Goal: Information Seeking & Learning: Learn about a topic

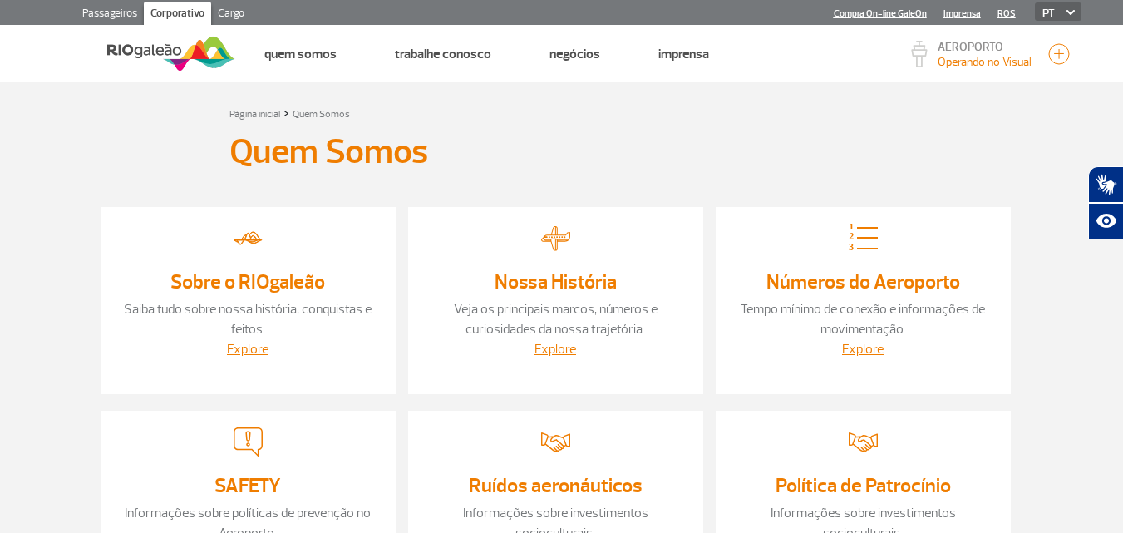
click at [7, 215] on section "Página inicial > Quem Somos Quem Somos Sobre o RIOgaleão Saiba tudo sobre nossa…" at bounding box center [561, 462] width 1123 height 760
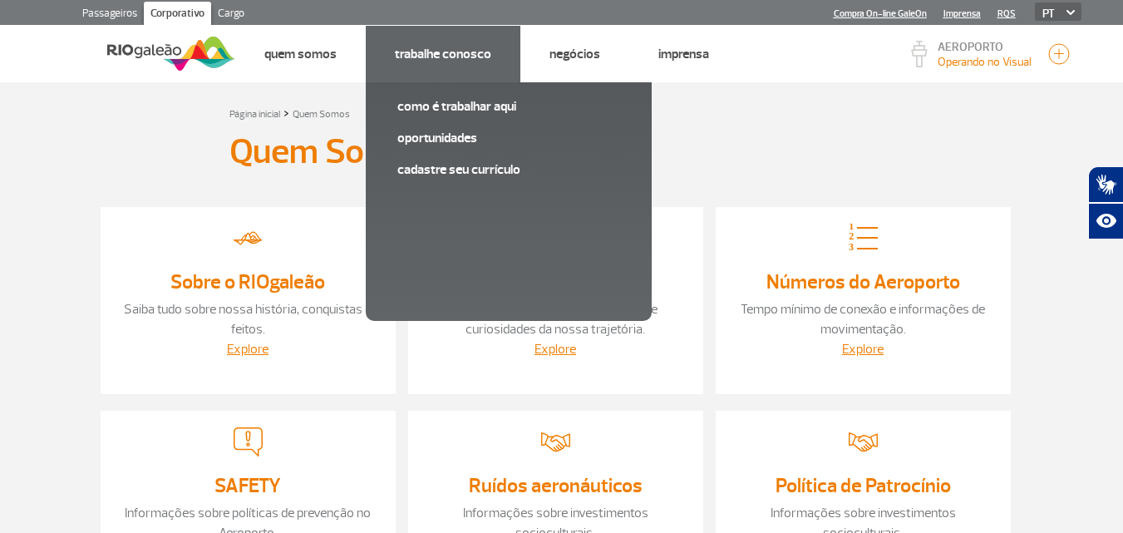
click at [472, 56] on link "Trabalhe Conosco" at bounding box center [443, 54] width 96 height 17
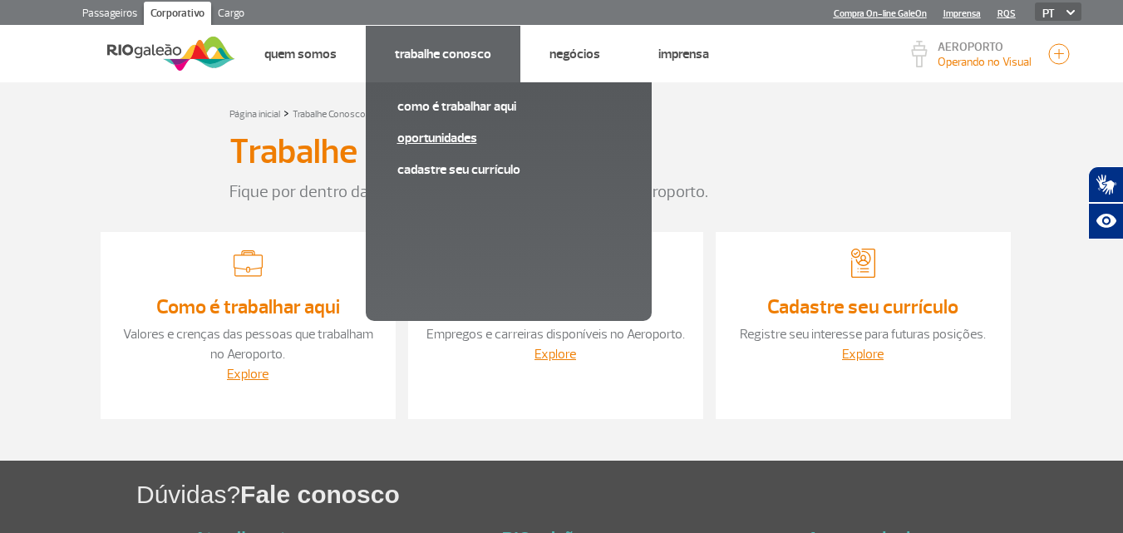
click at [420, 141] on link "Oportunidades" at bounding box center [508, 138] width 223 height 18
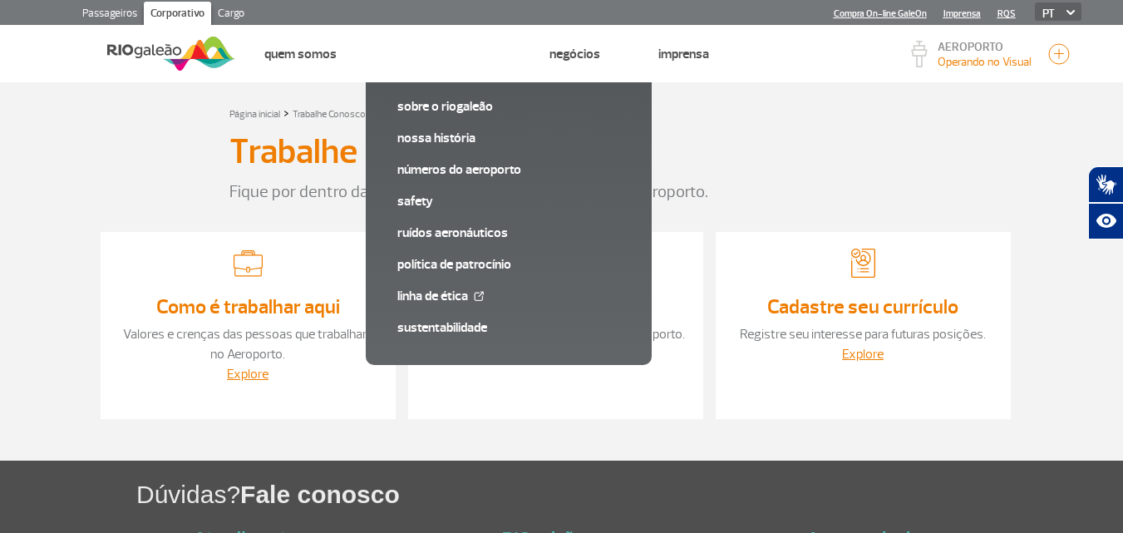
click at [538, 351] on link "Explore" at bounding box center [555, 354] width 42 height 17
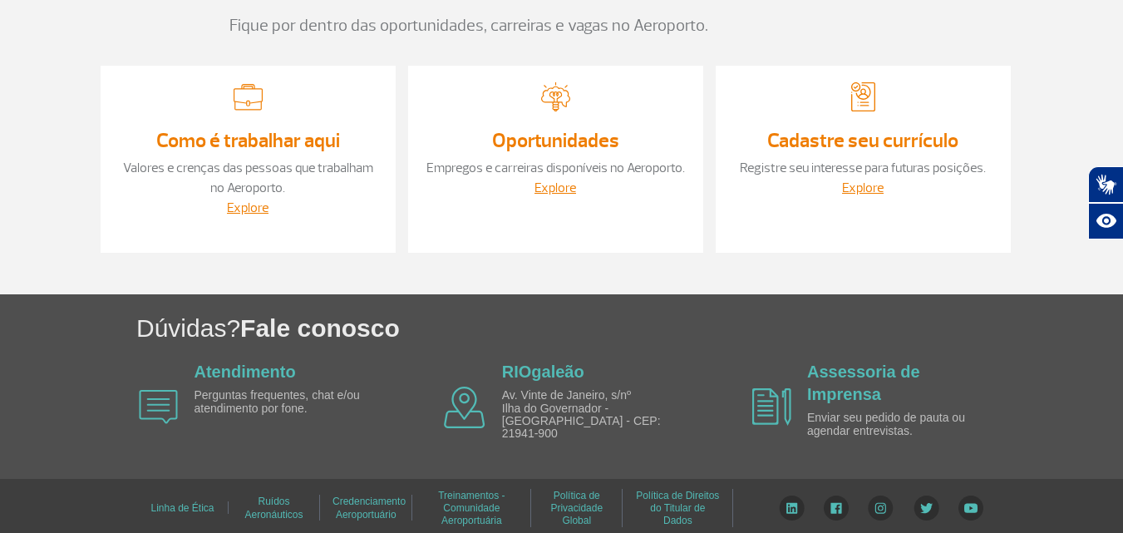
scroll to position [169, 0]
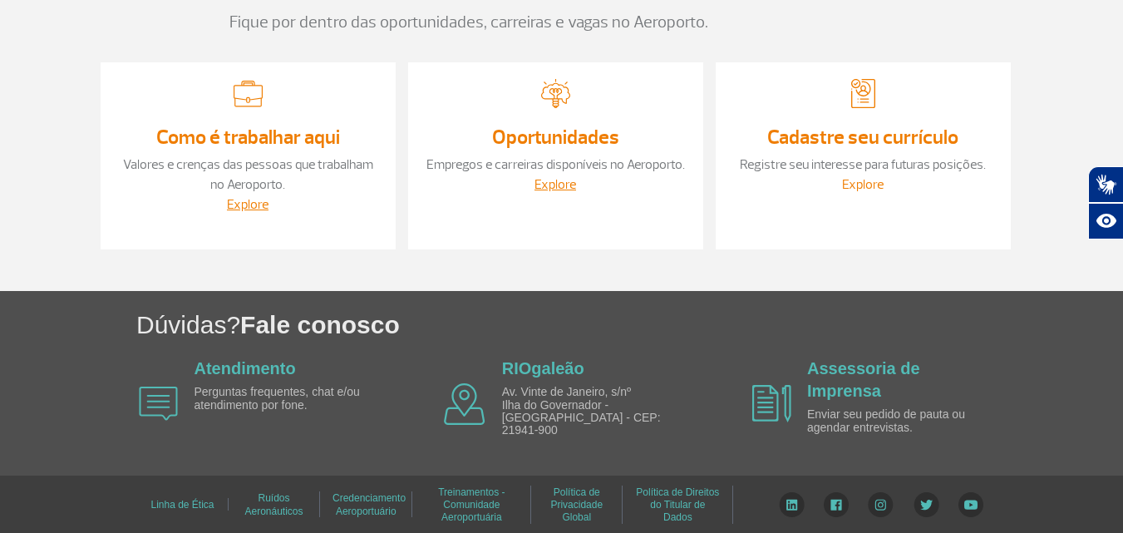
click at [853, 179] on link "Explore" at bounding box center [863, 184] width 42 height 17
